Goal: Task Accomplishment & Management: Manage account settings

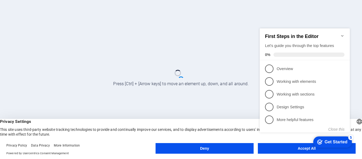
click at [274, 151] on button "Accept All" at bounding box center [307, 148] width 98 height 11
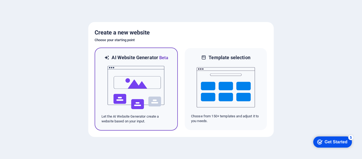
click at [131, 81] on img at bounding box center [136, 87] width 58 height 53
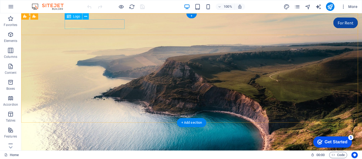
click at [100, 148] on div "The Navigators" at bounding box center [191, 153] width 250 height 10
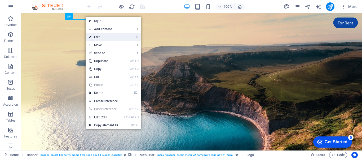
select select "px"
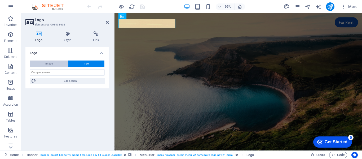
click at [60, 63] on button "Image" at bounding box center [49, 63] width 38 height 6
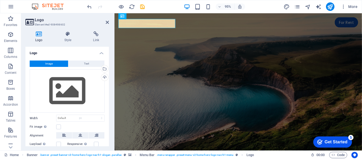
select select "DISABLED_OPTION_VALUE"
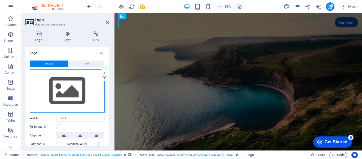
click at [53, 79] on div "Drag files here, click to choose files or select files from Files or our free s…" at bounding box center [67, 90] width 75 height 43
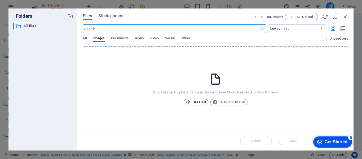
click at [203, 102] on span "Upload" at bounding box center [196, 102] width 20 height 6
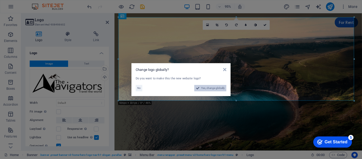
click at [202, 86] on span "Yes, change globally" at bounding box center [213, 88] width 24 height 6
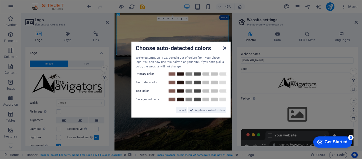
click at [224, 49] on icon at bounding box center [224, 48] width 3 height 4
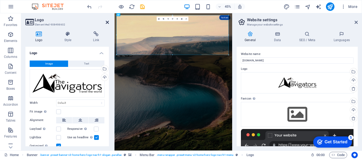
click at [109, 22] on icon at bounding box center [107, 22] width 3 height 4
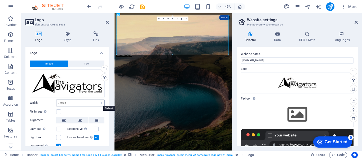
scroll to position [19, 0]
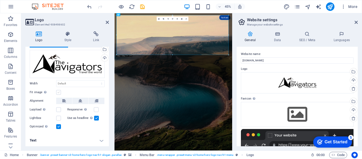
click at [58, 92] on label at bounding box center [58, 92] width 5 height 5
click at [0, 0] on input "Fit image Automatically fit image to a fixed width and height" at bounding box center [0, 0] width 0 height 0
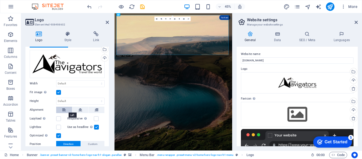
click at [68, 108] on button at bounding box center [64, 109] width 16 height 6
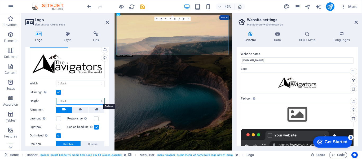
click at [75, 99] on select "Default auto px" at bounding box center [80, 101] width 48 height 6
click at [56, 98] on select "Default auto px" at bounding box center [80, 101] width 48 height 6
select select "DISABLED_OPTION_VALUE"
click at [79, 102] on select "Default auto px" at bounding box center [80, 101] width 48 height 6
click at [75, 94] on div "Fit image Automatically fit image to a fixed width and height" at bounding box center [67, 92] width 75 height 6
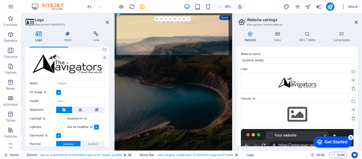
click at [69, 31] on div "Logo Style Link Logo Image Text Drag files here, click to choose files or selec…" at bounding box center [67, 88] width 92 height 123
click at [69, 33] on icon at bounding box center [68, 33] width 27 height 5
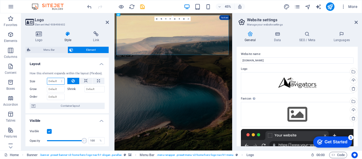
click at [62, 81] on select "Default auto px % 1/1 1/2 1/3 1/4 1/5 1/6 1/7 1/8 1/9 1/10" at bounding box center [55, 81] width 17 height 6
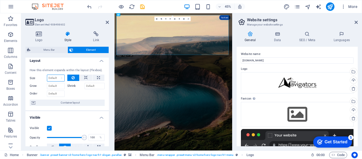
scroll to position [0, 0]
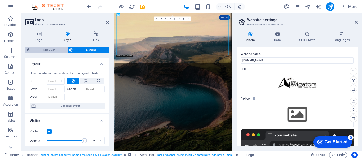
click at [55, 52] on span "Menu Bar" at bounding box center [49, 50] width 34 height 6
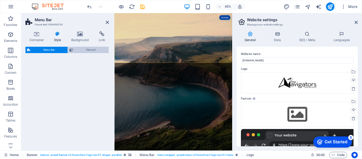
click at [78, 50] on span "Element" at bounding box center [91, 50] width 32 height 6
click at [88, 50] on span "Element" at bounding box center [91, 50] width 32 height 6
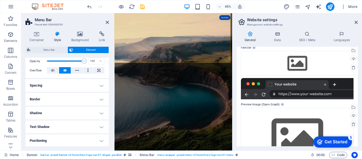
scroll to position [77, 0]
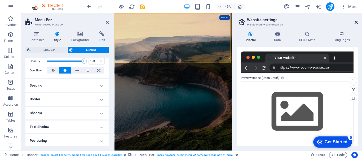
drag, startPoint x: 355, startPoint y: 21, endPoint x: 251, endPoint y: 12, distance: 104.8
click at [355, 21] on icon at bounding box center [355, 22] width 3 height 4
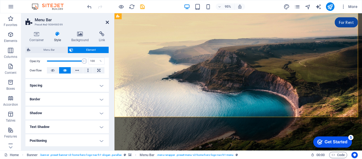
click at [106, 22] on icon at bounding box center [107, 22] width 3 height 4
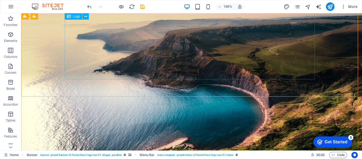
scroll to position [26, 0]
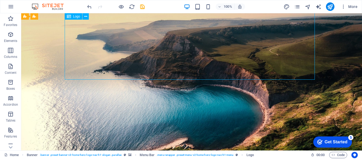
scroll to position [0, 0]
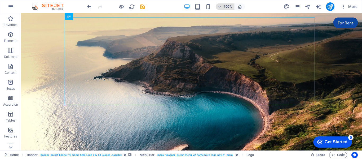
click at [220, 7] on icon "button" at bounding box center [220, 6] width 4 height 3
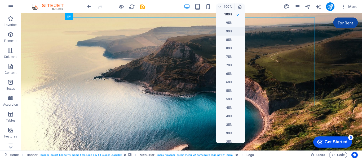
click at [226, 34] on h6 "90%" at bounding box center [226, 31] width 14 height 6
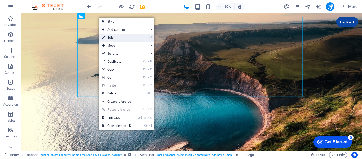
click at [105, 39] on link "⏎ Edit" at bounding box center [116, 38] width 35 height 8
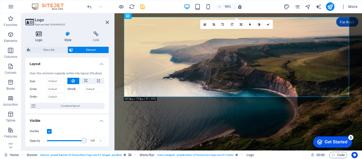
click at [39, 37] on h4 "Logo" at bounding box center [39, 36] width 29 height 11
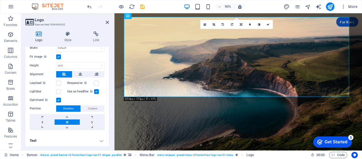
scroll to position [55, 0]
click at [42, 120] on link at bounding box center [42, 121] width 25 height 5
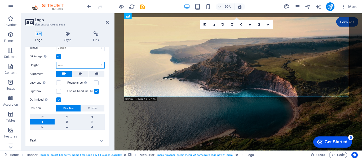
click at [70, 66] on select "Default auto px" at bounding box center [80, 65] width 48 height 6
select select "px"
click at [96, 62] on select "Default auto px" at bounding box center [80, 65] width 48 height 6
click at [67, 62] on input "334" at bounding box center [80, 65] width 48 height 6
drag, startPoint x: 68, startPoint y: 64, endPoint x: 48, endPoint y: 65, distance: 19.1
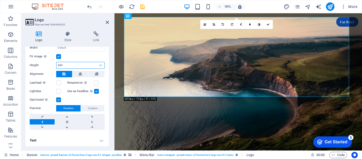
click at [48, 65] on div "Height 334 Default auto px" at bounding box center [67, 65] width 75 height 7
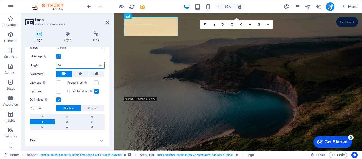
drag, startPoint x: 64, startPoint y: 65, endPoint x: 54, endPoint y: 65, distance: 9.8
click at [54, 65] on div "Height 80 Default auto px" at bounding box center [67, 65] width 75 height 7
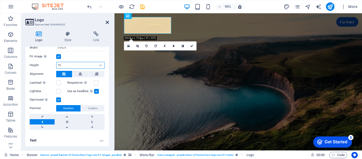
type input "70"
click at [106, 21] on icon at bounding box center [107, 22] width 3 height 4
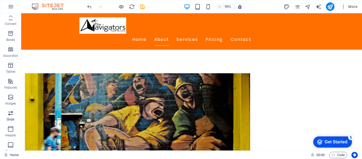
scroll to position [48, 0]
drag, startPoint x: 329, startPoint y: 7, endPoint x: 338, endPoint y: 6, distance: 9.6
